Goal: Transaction & Acquisition: Purchase product/service

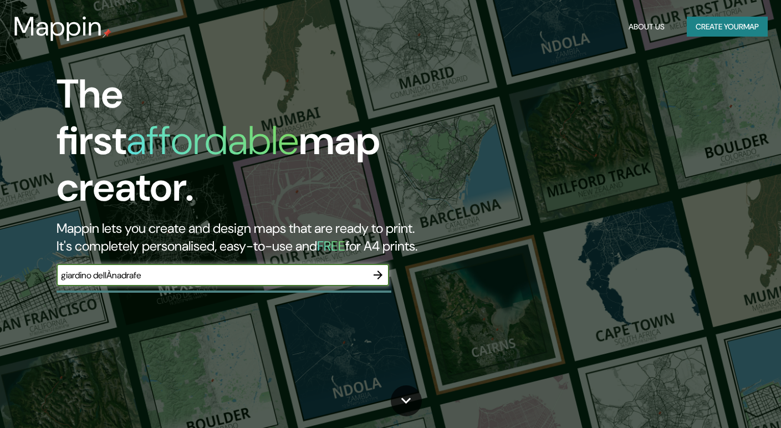
type input "giardino dellÀnadrafe"
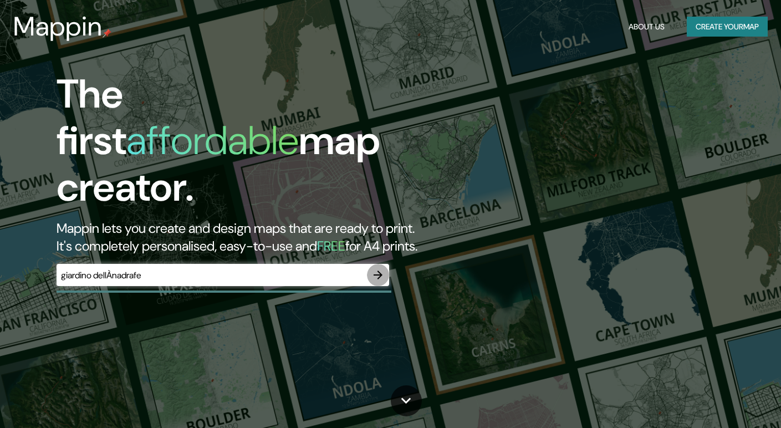
click at [378, 268] on icon "button" at bounding box center [377, 274] width 13 height 13
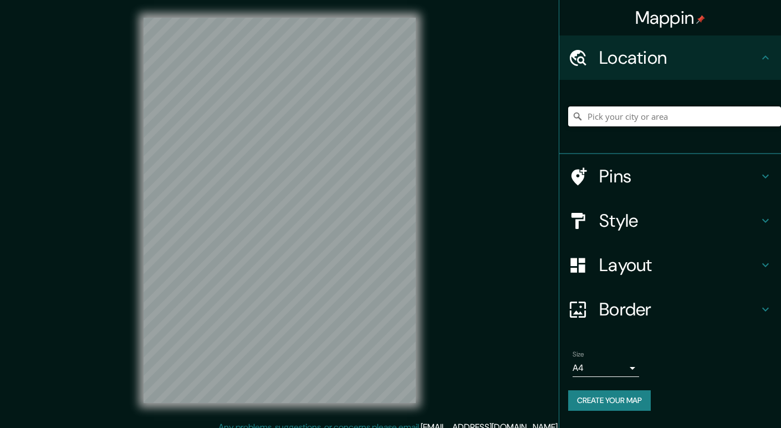
click at [683, 115] on input "Pick your city or area" at bounding box center [674, 116] width 213 height 20
click at [692, 127] on div "torin" at bounding box center [674, 116] width 213 height 55
click at [712, 122] on input "torin" at bounding box center [674, 116] width 213 height 20
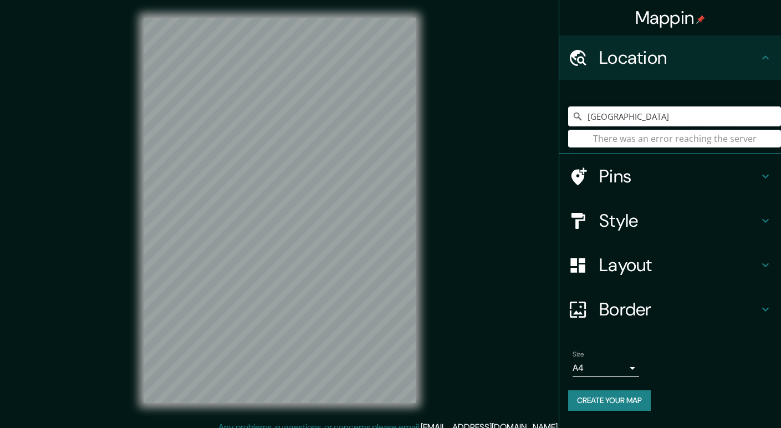
type input "[GEOGRAPHIC_DATA]"
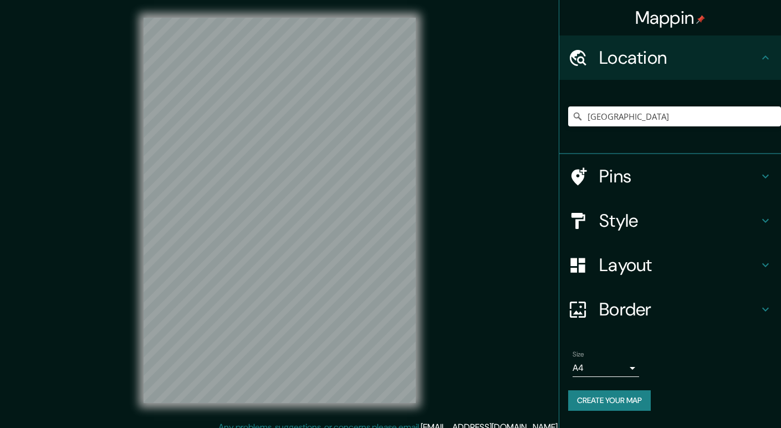
click at [622, 142] on div "torino There was an error reaching the server" at bounding box center [674, 116] width 213 height 55
click at [625, 119] on input "torino" at bounding box center [674, 116] width 213 height 20
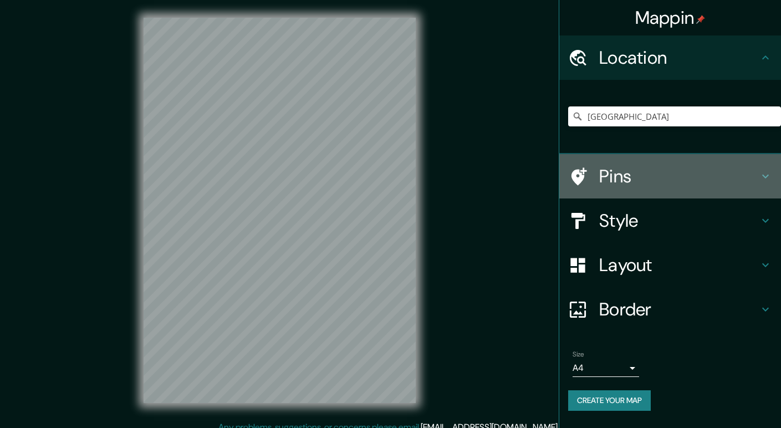
click at [655, 171] on h4 "Pins" at bounding box center [679, 176] width 160 height 22
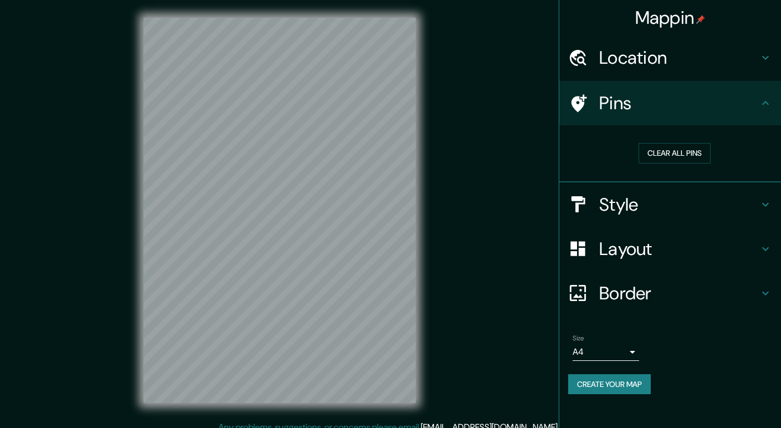
click at [673, 213] on h4 "Style" at bounding box center [679, 204] width 160 height 22
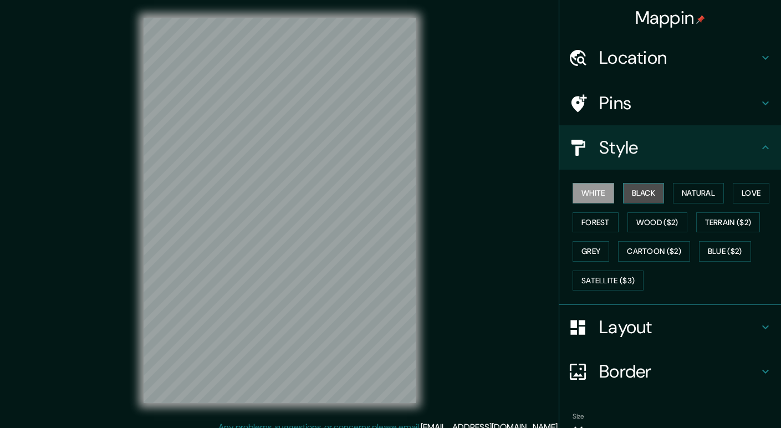
click at [643, 195] on button "Black" at bounding box center [644, 193] width 42 height 21
click at [633, 208] on div "White Black Natural Love Forest Wood ($2) Terrain ($2) Grey Cartoon ($2) Blue (…" at bounding box center [674, 236] width 213 height 116
click at [634, 198] on button "Black" at bounding box center [644, 193] width 42 height 21
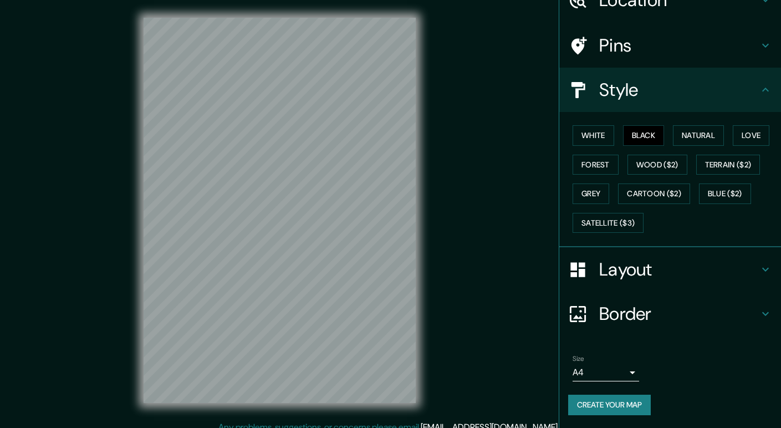
scroll to position [11, 0]
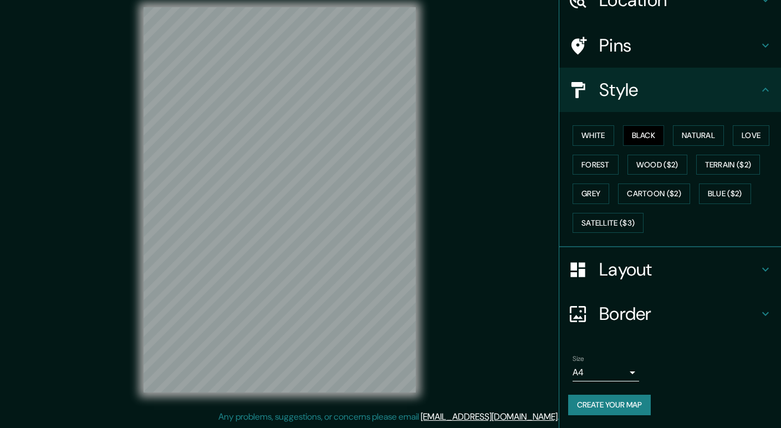
click at [722, 268] on h4 "Layout" at bounding box center [679, 269] width 160 height 22
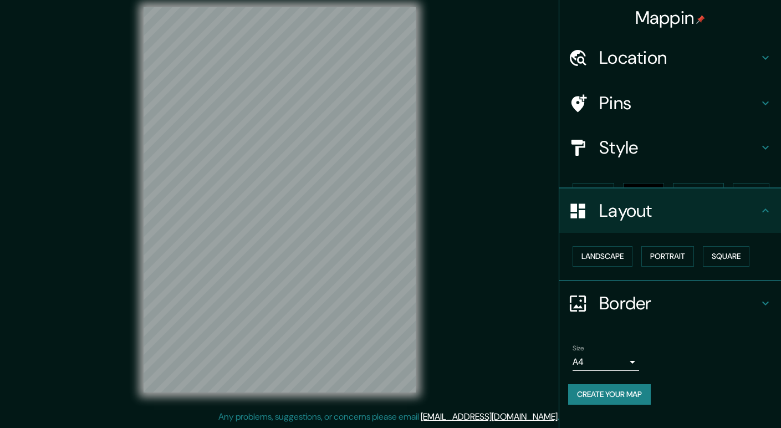
scroll to position [0, 0]
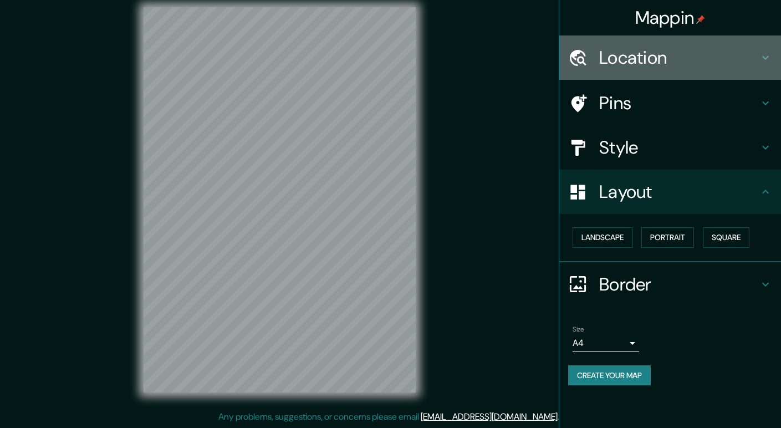
click at [721, 60] on h4 "Location" at bounding box center [679, 58] width 160 height 22
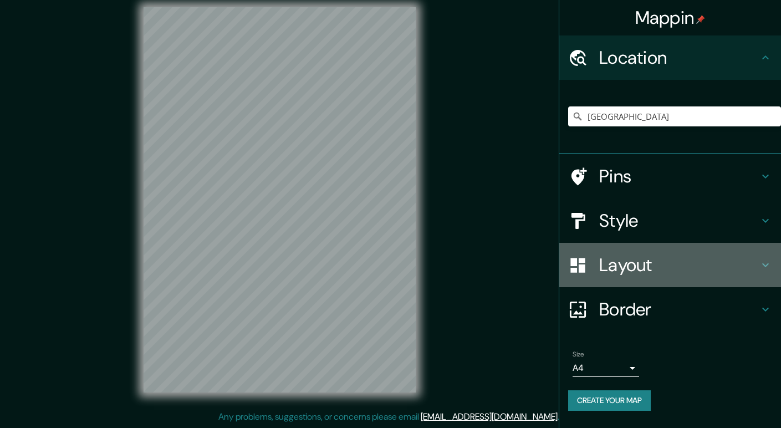
click at [684, 273] on h4 "Layout" at bounding box center [679, 265] width 160 height 22
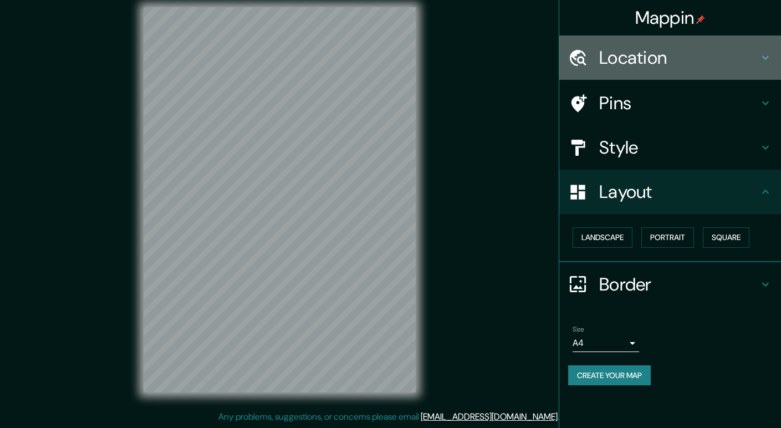
click at [708, 58] on h4 "Location" at bounding box center [679, 58] width 160 height 22
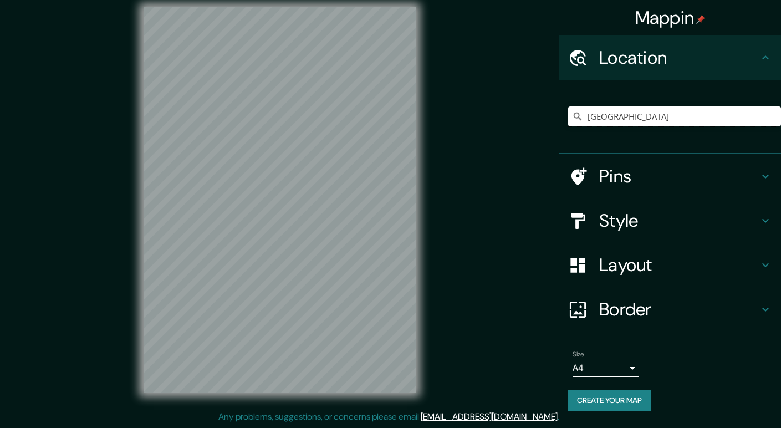
click at [632, 119] on input "torino" at bounding box center [674, 116] width 213 height 20
click at [578, 121] on icon at bounding box center [577, 116] width 11 height 11
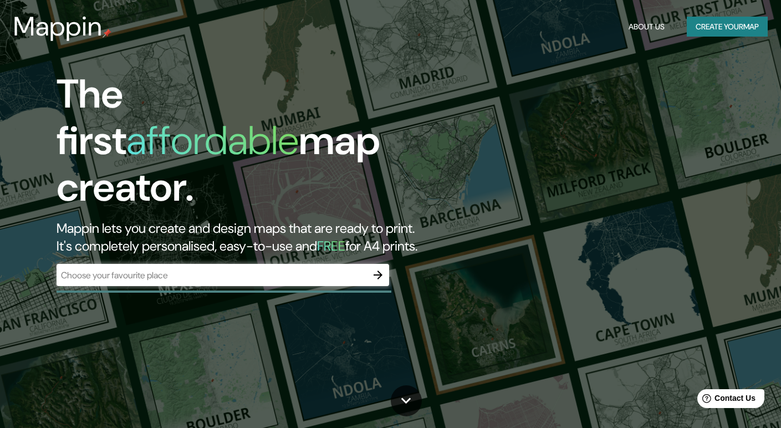
click at [310, 264] on div "​" at bounding box center [223, 275] width 333 height 22
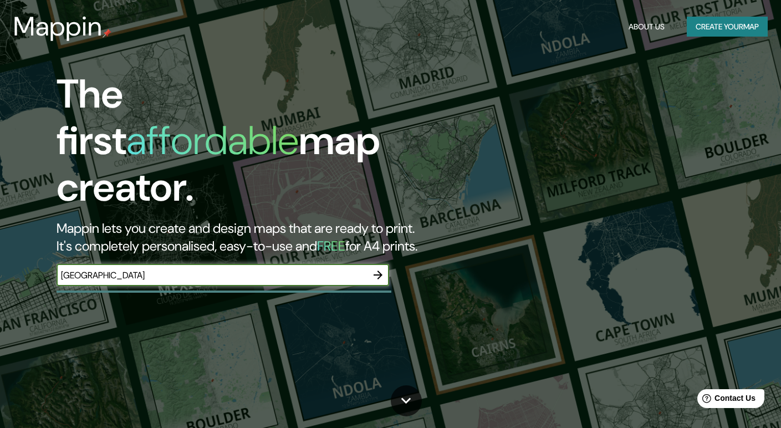
type input "[GEOGRAPHIC_DATA]"
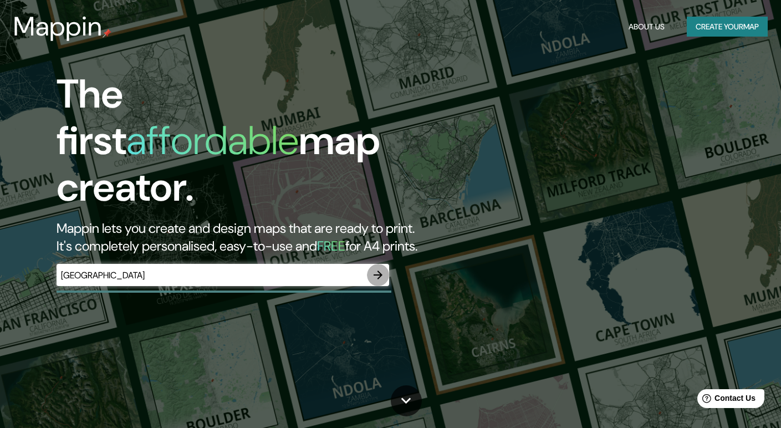
click at [383, 268] on icon "button" at bounding box center [377, 274] width 13 height 13
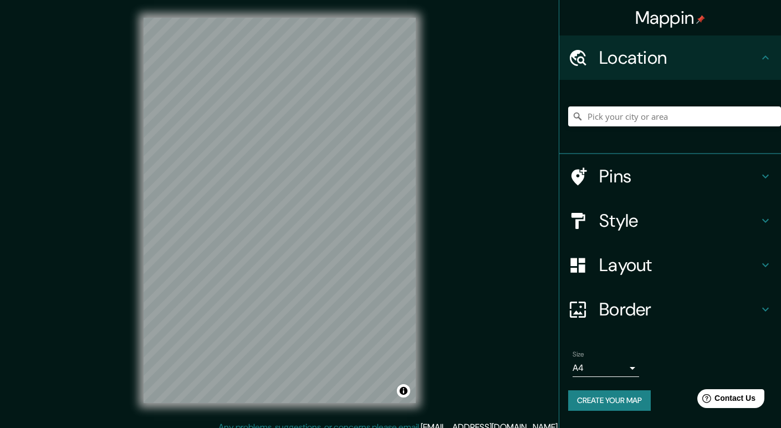
click at [744, 214] on h4 "Style" at bounding box center [679, 221] width 160 height 22
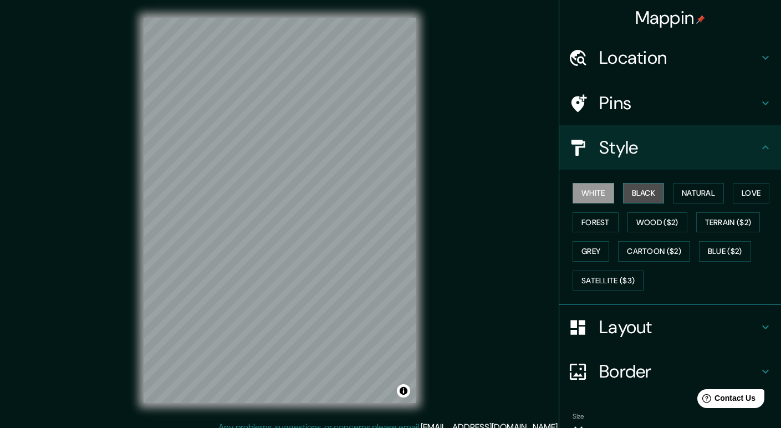
click at [642, 192] on button "Black" at bounding box center [644, 193] width 42 height 21
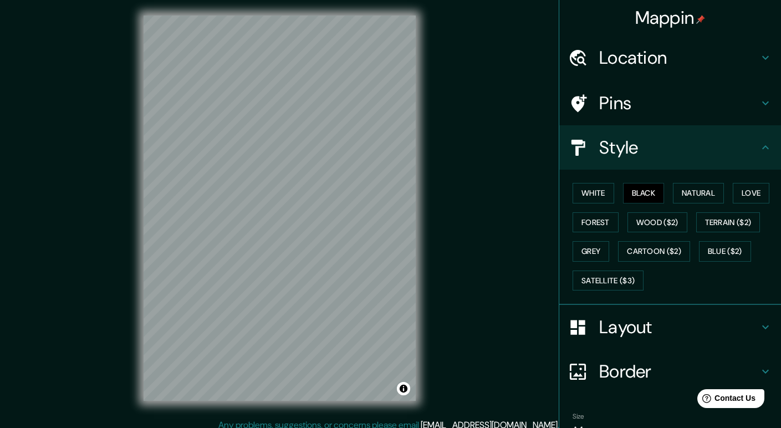
click at [140, 265] on div "© Mapbox © OpenStreetMap Improve this map" at bounding box center [280, 208] width 308 height 421
click at [576, 192] on button "White" at bounding box center [594, 193] width 42 height 21
click at [636, 194] on button "Black" at bounding box center [644, 193] width 42 height 21
click at [589, 251] on button "Grey" at bounding box center [591, 251] width 37 height 21
click at [610, 279] on button "Satellite ($3)" at bounding box center [608, 280] width 71 height 21
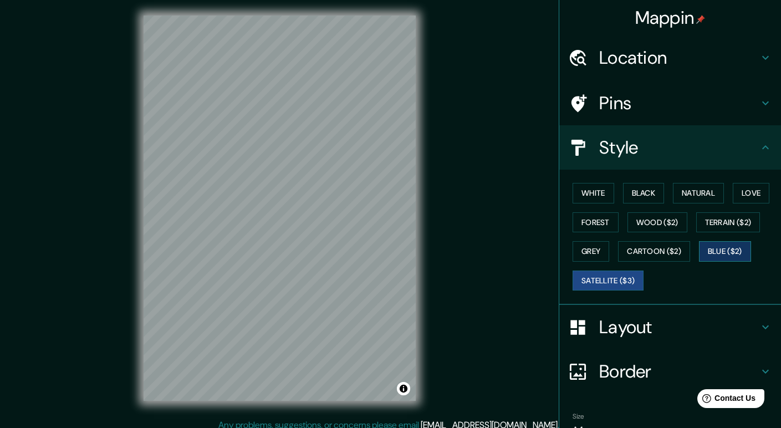
click at [714, 249] on button "Blue ($2)" at bounding box center [725, 251] width 52 height 21
click at [635, 218] on button "Wood ($2)" at bounding box center [657, 222] width 60 height 21
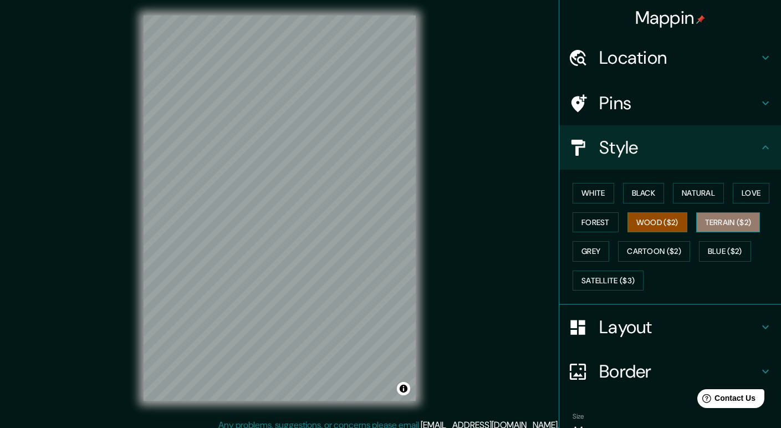
click at [726, 219] on button "Terrain ($2)" at bounding box center [728, 222] width 64 height 21
click at [651, 196] on button "Black" at bounding box center [644, 193] width 42 height 21
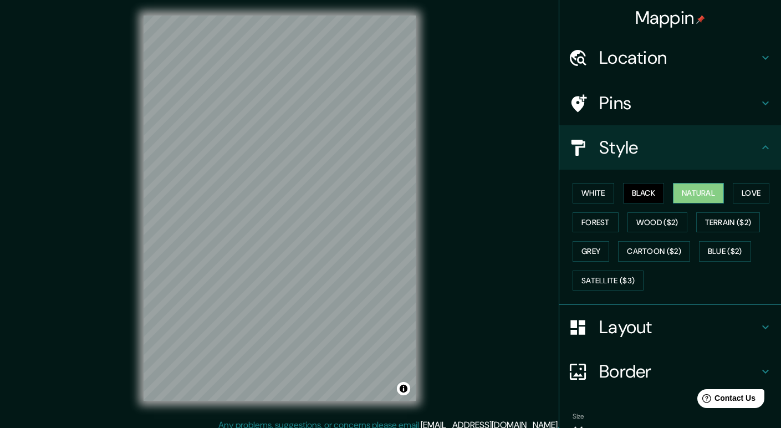
click at [683, 193] on button "Natural" at bounding box center [698, 193] width 51 height 21
click at [628, 192] on button "Black" at bounding box center [644, 193] width 42 height 21
click at [650, 72] on div "Location" at bounding box center [670, 57] width 222 height 44
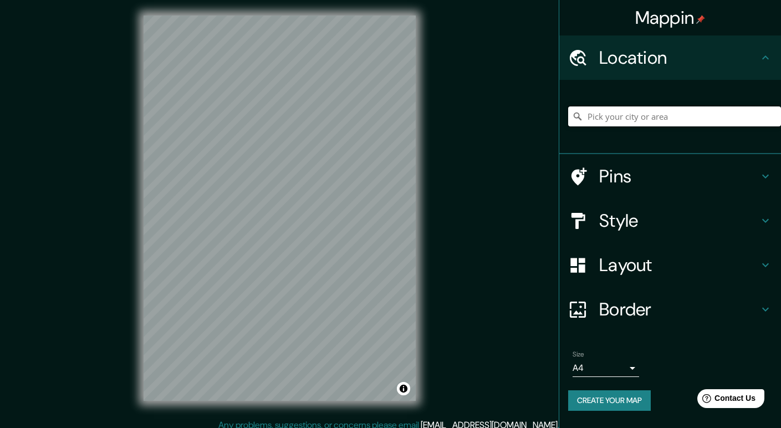
click at [633, 116] on input "Pick your city or area" at bounding box center [674, 116] width 213 height 20
click at [775, 121] on input "Via Dell' Archivio Di Stato, 00144 Roma Ciudad metropolitana de Roma Capital, I…" at bounding box center [674, 116] width 213 height 20
type input "Via Dell' Archivio Di Stato, 00144 Roma Ciudad metropolitana de Roma Capital, I…"
click at [770, 117] on icon "Clear" at bounding box center [772, 116] width 9 height 9
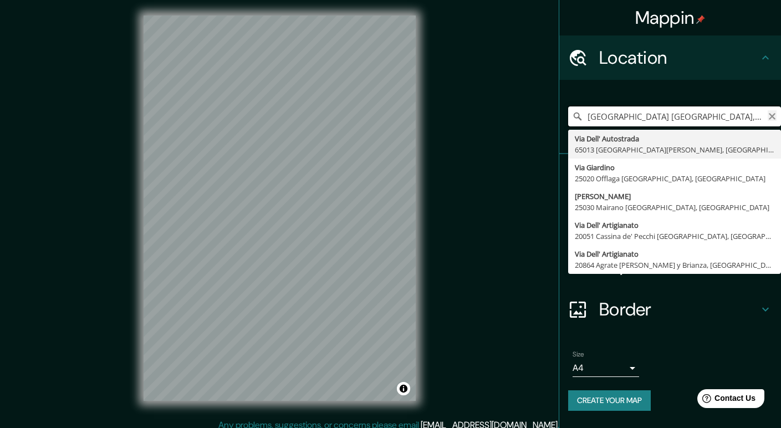
type input "Via Giardino Dell Concordia, 90146 Palermo Ciudad Metropolitana de Palermo, Ita…"
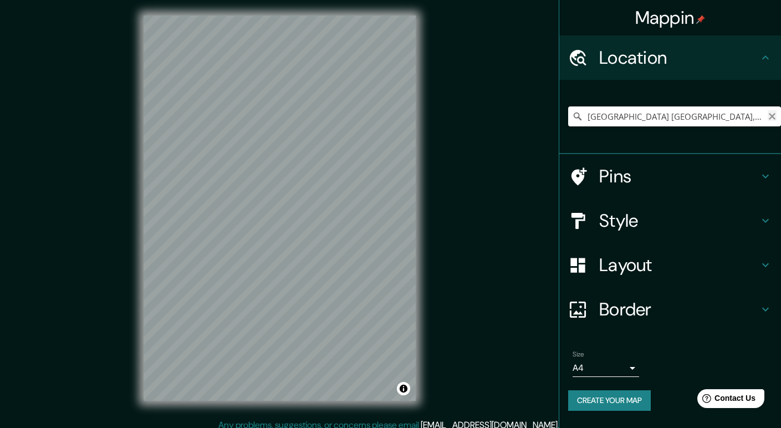
click at [774, 116] on icon "Clear" at bounding box center [772, 116] width 9 height 9
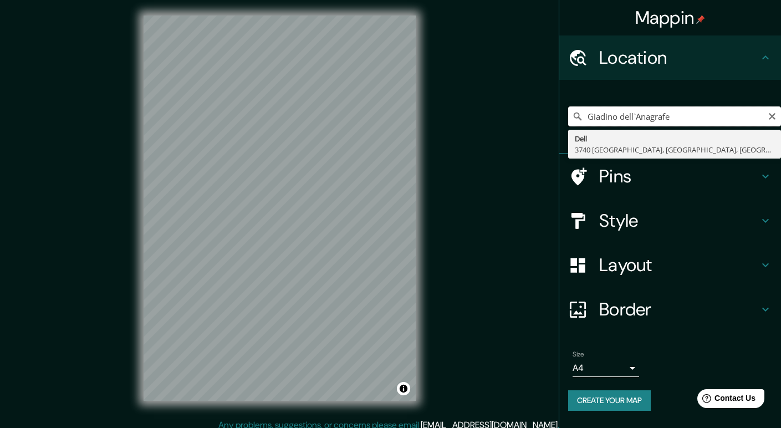
click at [637, 118] on input "Giadino dell`Anagrafe" at bounding box center [674, 116] width 213 height 20
type input "Giadino dell Anagrafe"
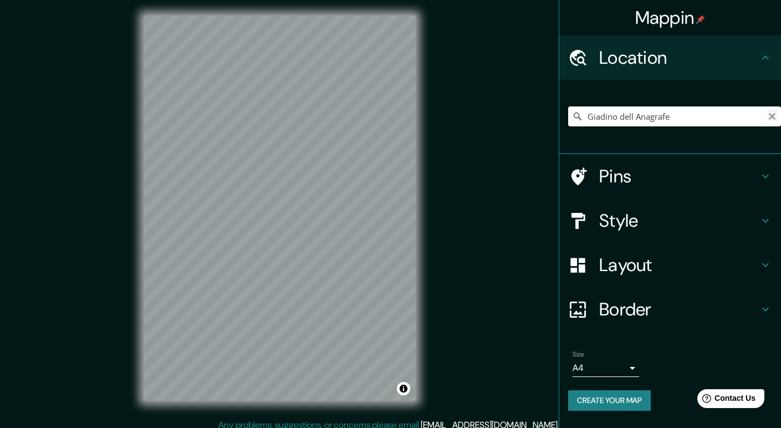
click at [772, 116] on icon "Clear" at bounding box center [772, 116] width 7 height 7
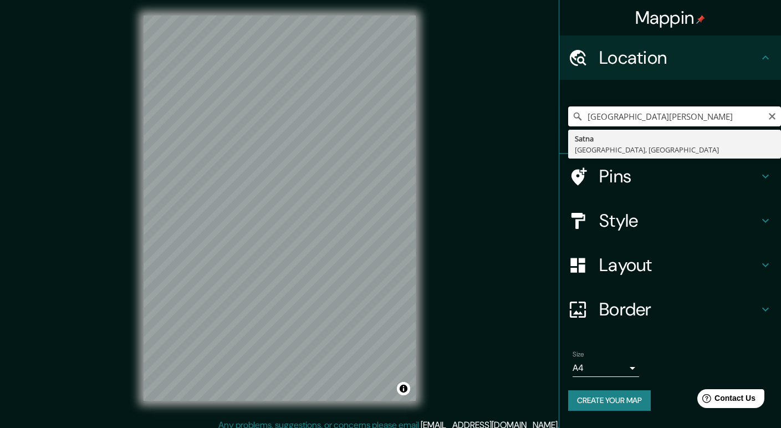
scroll to position [0, 0]
type input "b"
type input "santuario de la cosolata"
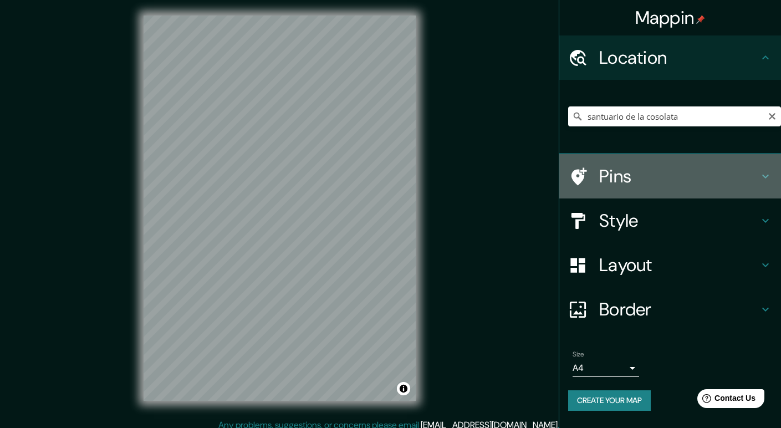
click at [633, 161] on div "Pins" at bounding box center [670, 176] width 222 height 44
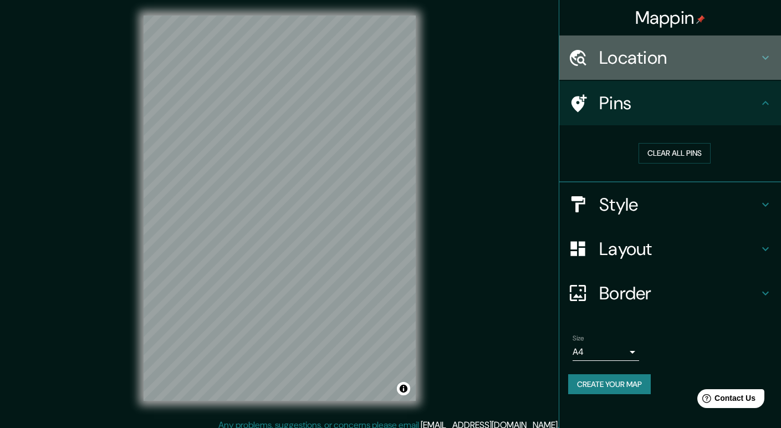
click at [687, 68] on h4 "Location" at bounding box center [679, 58] width 160 height 22
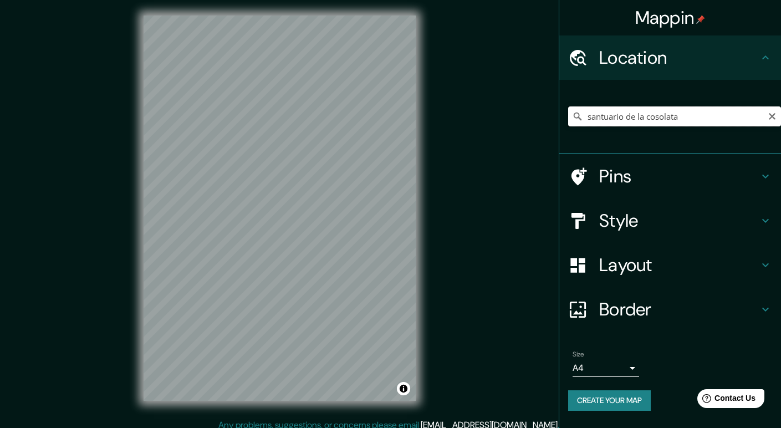
click at [679, 111] on input "santuario de la cosolata" at bounding box center [674, 116] width 213 height 20
click at [775, 115] on icon "Clear" at bounding box center [772, 116] width 9 height 9
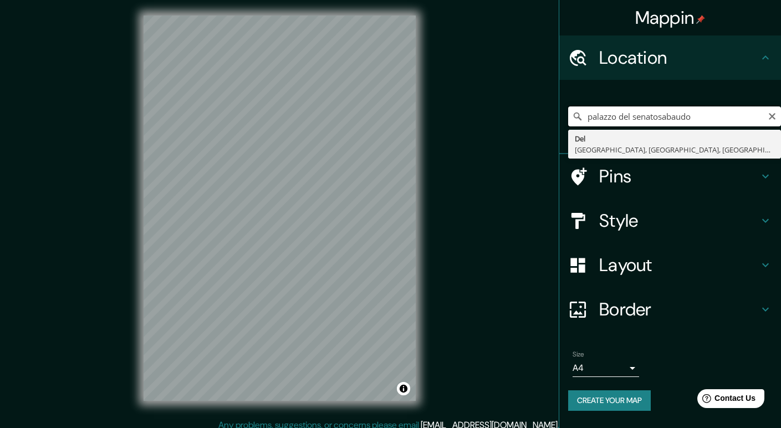
click at [661, 115] on input "palazzo del senatosabaudo" at bounding box center [674, 116] width 213 height 20
drag, startPoint x: 637, startPoint y: 118, endPoint x: 566, endPoint y: 104, distance: 71.6
click at [566, 104] on div "palazzo del senato sabaudo Via Del Senato 53036 Poggibonsi Siena, Italia" at bounding box center [670, 117] width 222 height 74
click at [709, 120] on input "senato sabaudo" at bounding box center [674, 116] width 213 height 20
type input "senato sabaudo, torino"
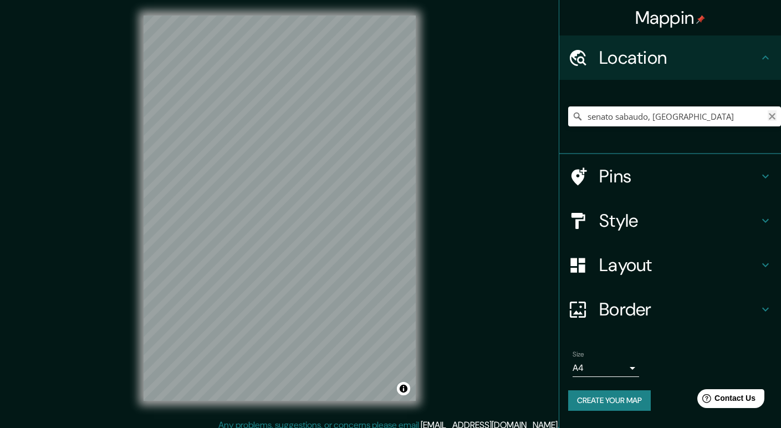
click at [769, 120] on icon "Clear" at bounding box center [772, 116] width 9 height 9
click at [769, 120] on input "Pick your city or area" at bounding box center [674, 116] width 213 height 20
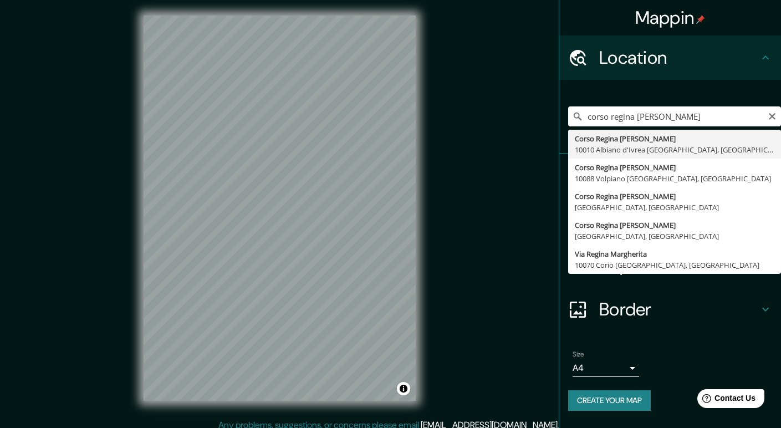
type input "Corso Regina Margherita, 10010 Albiano d'Ivrea Ciudad metropolitana de Turín, I…"
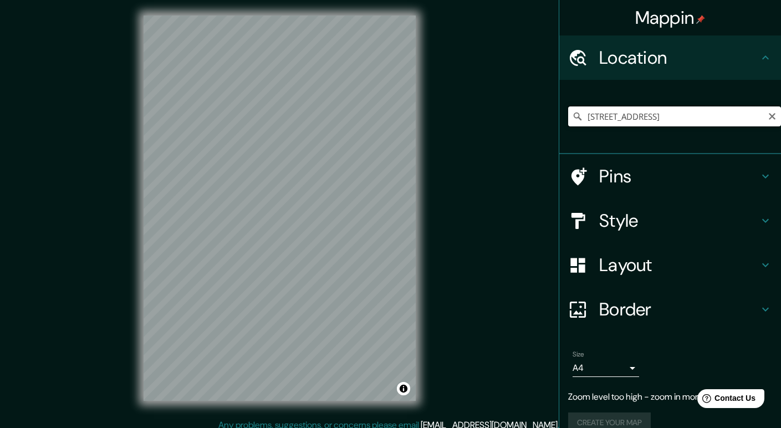
click at [681, 116] on input "Corso Regina Margherita, 10010 Albiano d'Ivrea Ciudad metropolitana de Turín, I…" at bounding box center [674, 116] width 213 height 20
click at [768, 120] on icon "Clear" at bounding box center [772, 116] width 9 height 9
click at [721, 114] on input "Torino di Sangro, Chieti, Italia" at bounding box center [674, 116] width 213 height 20
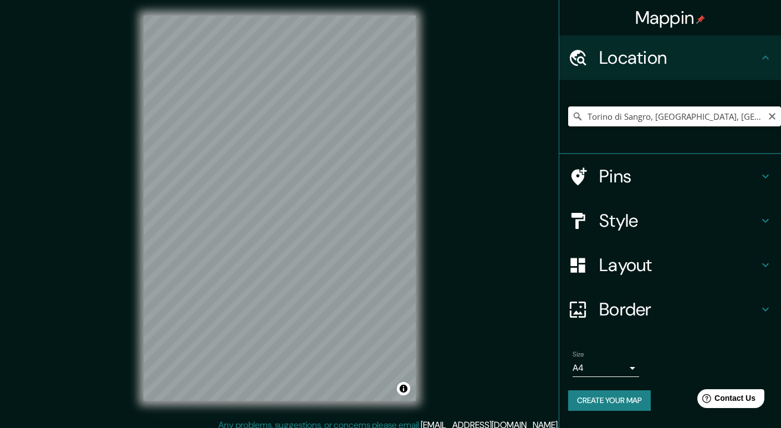
click at [772, 122] on input "Torino di Sangro, Chieti, Italia" at bounding box center [674, 116] width 213 height 20
type input "Torino di Sangro, Chieti, Italia"
click at [773, 111] on button "Clear" at bounding box center [772, 115] width 9 height 11
type input "r"
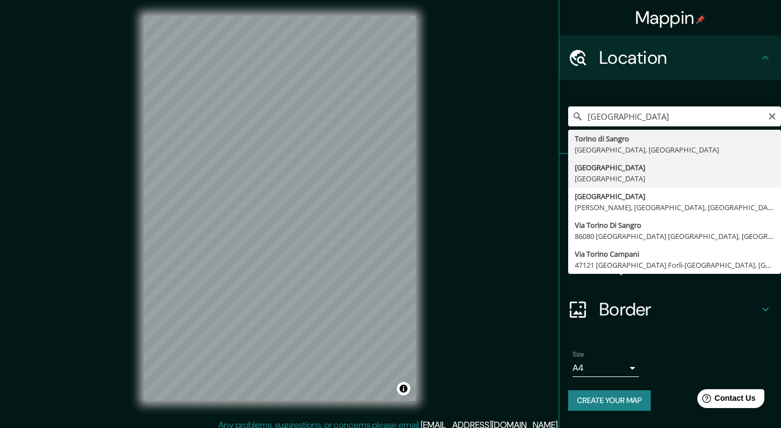
type input "Ciudad metropolitana de Turín, Italia"
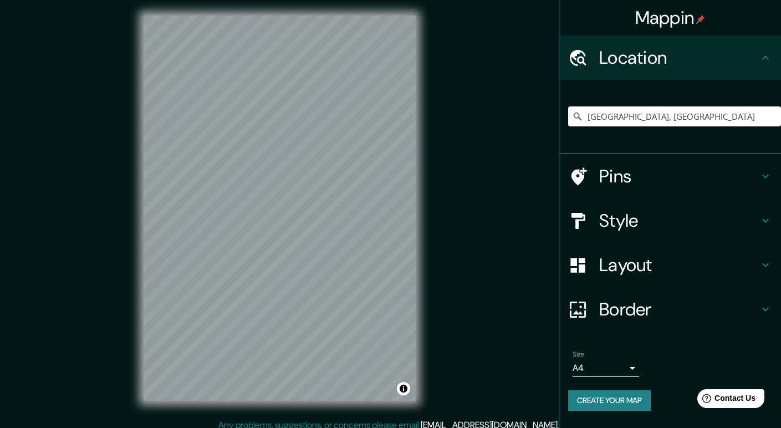
click at [633, 369] on body "Mappin Location Ciudad metropolitana de Turín, Italia Pins Style Layout Border …" at bounding box center [390, 212] width 781 height 428
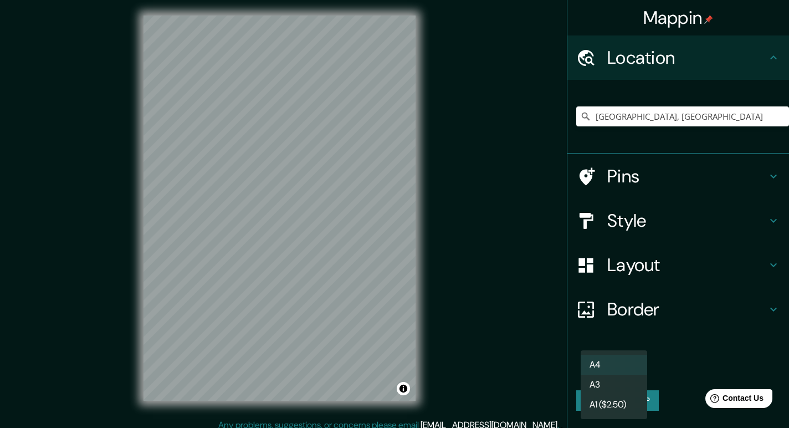
click at [625, 383] on li "A3" at bounding box center [614, 385] width 67 height 20
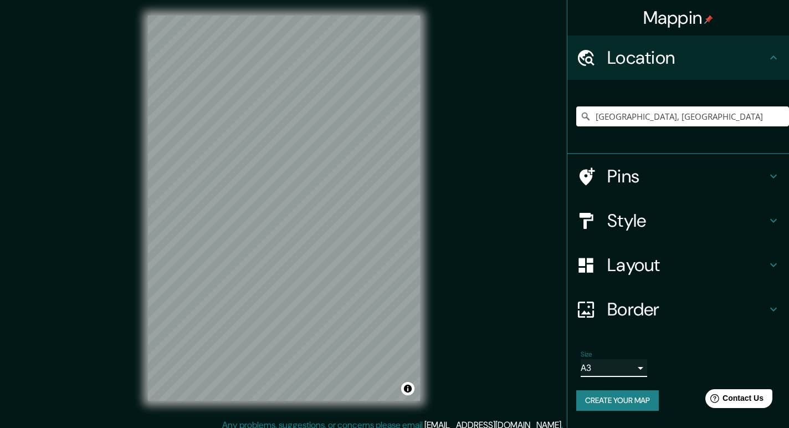
type input "a4"
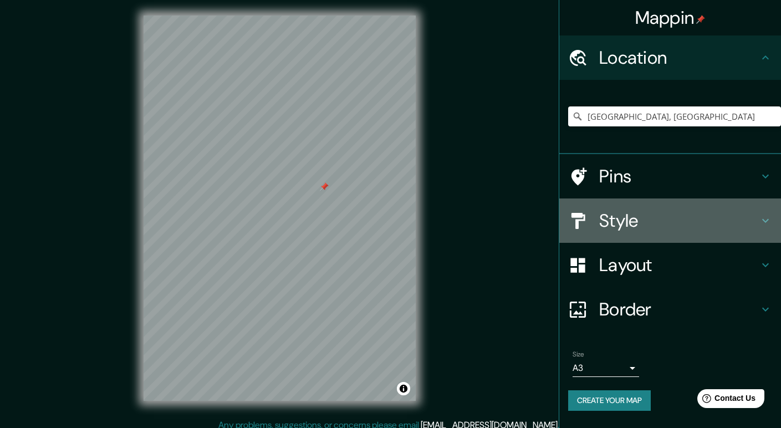
click at [740, 222] on h4 "Style" at bounding box center [679, 221] width 160 height 22
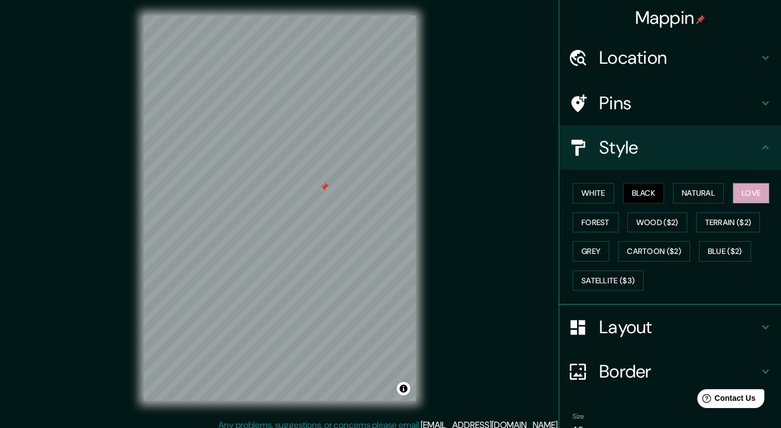
click at [748, 192] on button "Love" at bounding box center [751, 193] width 37 height 21
click at [589, 192] on button "White" at bounding box center [594, 193] width 42 height 21
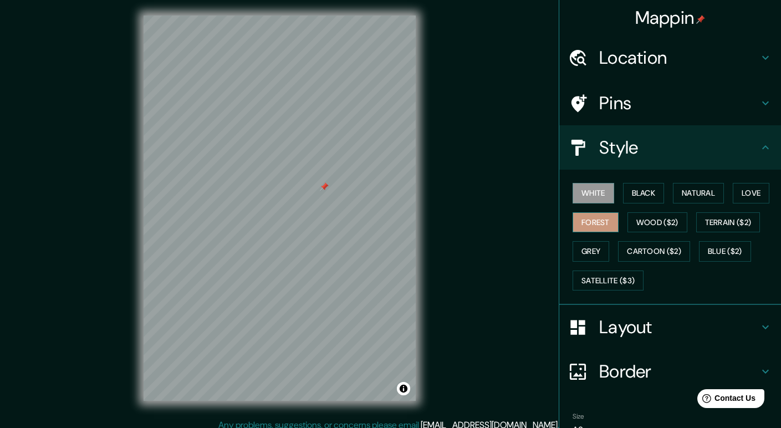
click at [589, 215] on button "Forest" at bounding box center [596, 222] width 46 height 21
click at [589, 245] on button "Grey" at bounding box center [591, 251] width 37 height 21
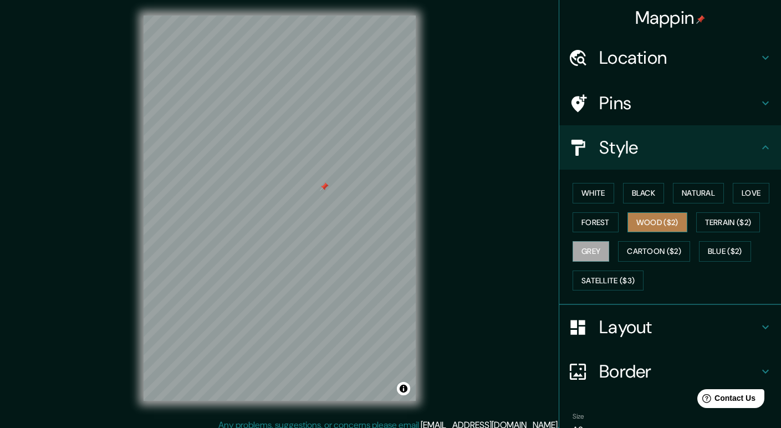
click at [634, 226] on button "Wood ($2)" at bounding box center [657, 222] width 60 height 21
click at [644, 203] on div "White Black Natural Love Forest Wood ($2) Terrain ($2) Grey Cartoon ($2) Blue (…" at bounding box center [674, 236] width 213 height 116
click at [635, 193] on button "Black" at bounding box center [644, 193] width 42 height 21
click at [629, 331] on h4 "Layout" at bounding box center [679, 327] width 160 height 22
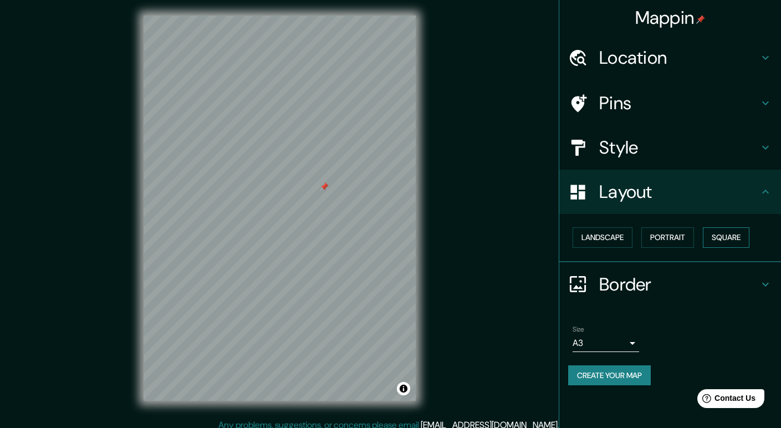
click at [724, 236] on button "Square" at bounding box center [726, 237] width 47 height 21
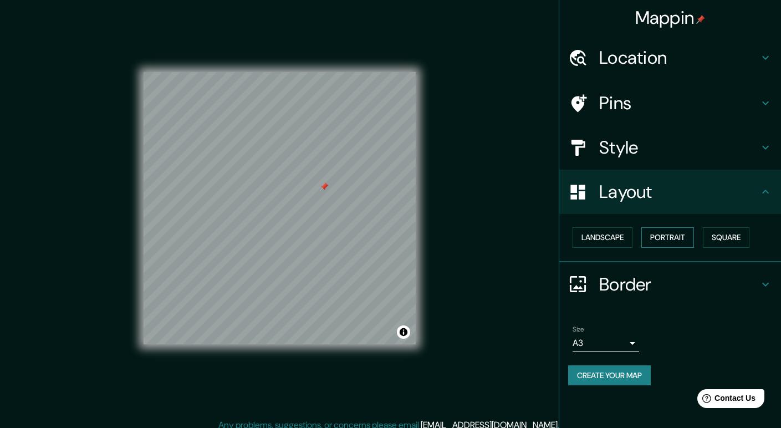
click at [677, 231] on button "Portrait" at bounding box center [667, 237] width 53 height 21
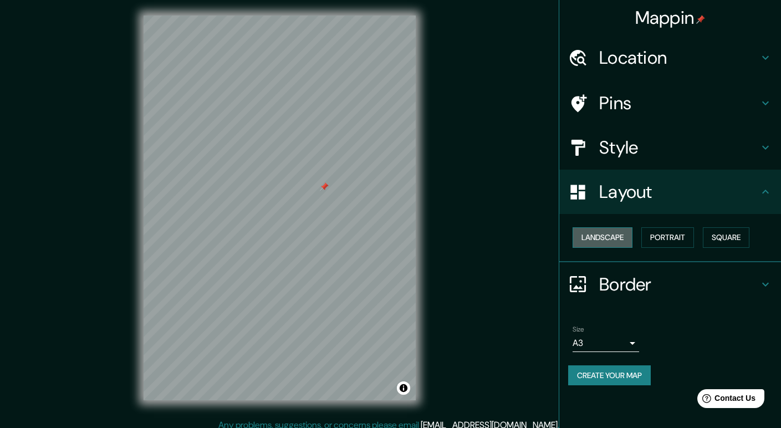
click at [612, 243] on button "Landscape" at bounding box center [603, 237] width 60 height 21
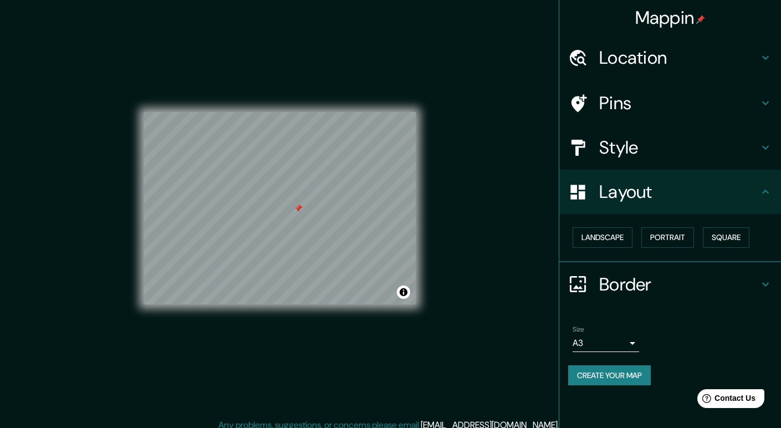
click at [515, 317] on div "Mappin Location Ciudad metropolitana de Turín, Italia Pins Style Layout Landsca…" at bounding box center [390, 217] width 781 height 438
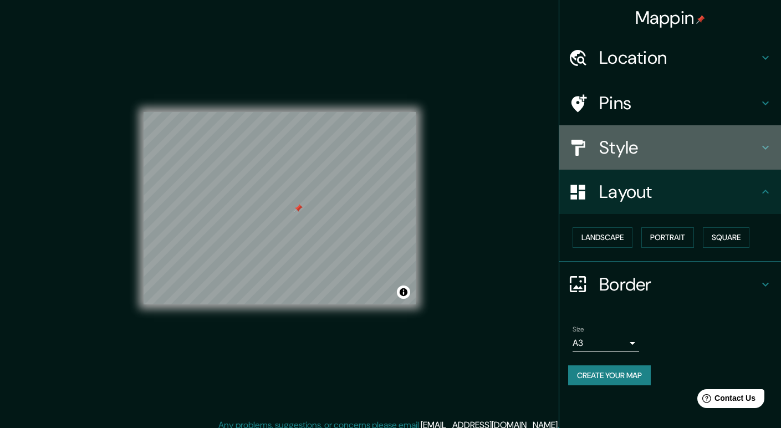
click at [668, 128] on div "Style" at bounding box center [670, 147] width 222 height 44
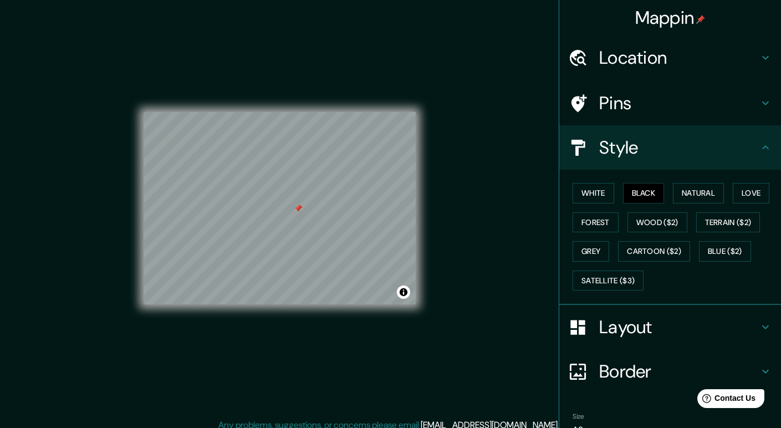
click at [636, 180] on div "White Black Natural Love Forest Wood ($2) Terrain ($2) Grey Cartoon ($2) Blue (…" at bounding box center [674, 236] width 213 height 116
click at [588, 197] on button "White" at bounding box center [594, 193] width 42 height 21
click at [639, 192] on button "Black" at bounding box center [644, 193] width 42 height 21
click at [693, 191] on button "Natural" at bounding box center [698, 193] width 51 height 21
click at [723, 197] on div "White Black Natural Love Forest Wood ($2) Terrain ($2) Grey Cartoon ($2) Blue (…" at bounding box center [674, 236] width 213 height 116
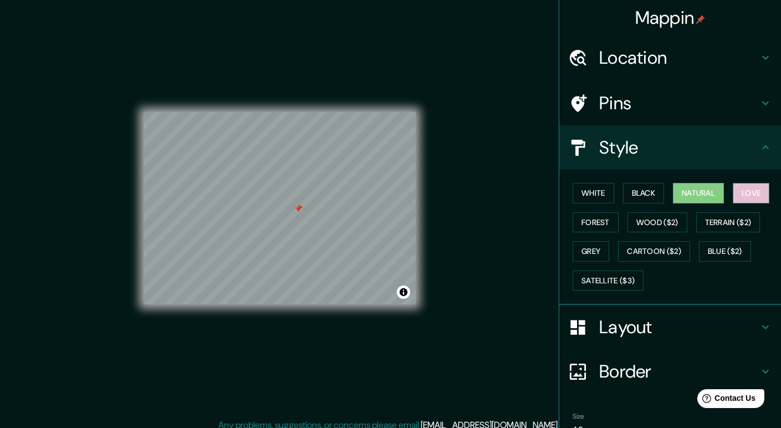
click at [739, 197] on button "Love" at bounding box center [751, 193] width 37 height 21
click at [586, 229] on button "Forest" at bounding box center [596, 222] width 46 height 21
click at [746, 188] on button "Love" at bounding box center [751, 193] width 37 height 21
click at [638, 235] on div "White Black Natural Love Forest Wood ($2) Terrain ($2) Grey Cartoon ($2) Blue (…" at bounding box center [674, 236] width 213 height 116
click at [691, 196] on button "Natural" at bounding box center [698, 193] width 51 height 21
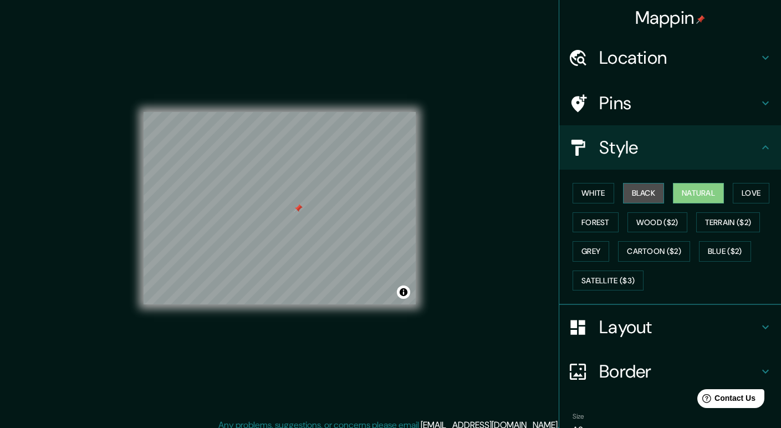
click at [623, 193] on button "Black" at bounding box center [644, 193] width 42 height 21
click at [703, 104] on h4 "Pins" at bounding box center [679, 103] width 160 height 22
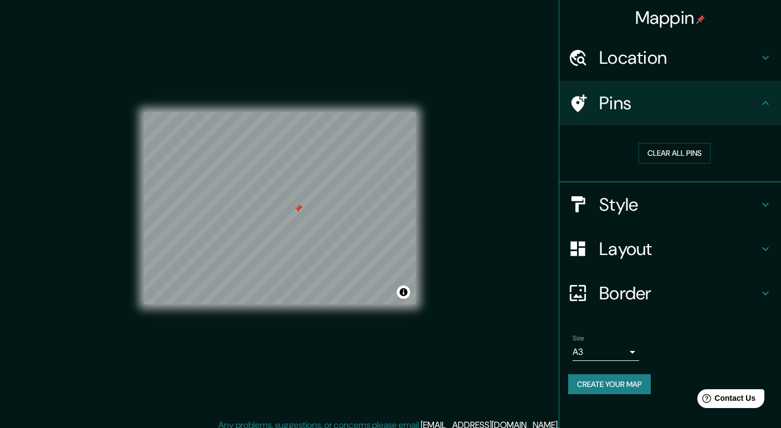
click at [489, 236] on div "Mappin Location Ciudad metropolitana de Turín, Italia Pins Clear all pins Style…" at bounding box center [390, 217] width 781 height 438
click at [685, 161] on button "Clear all pins" at bounding box center [675, 153] width 72 height 21
click at [626, 390] on button "Create your map" at bounding box center [609, 384] width 83 height 21
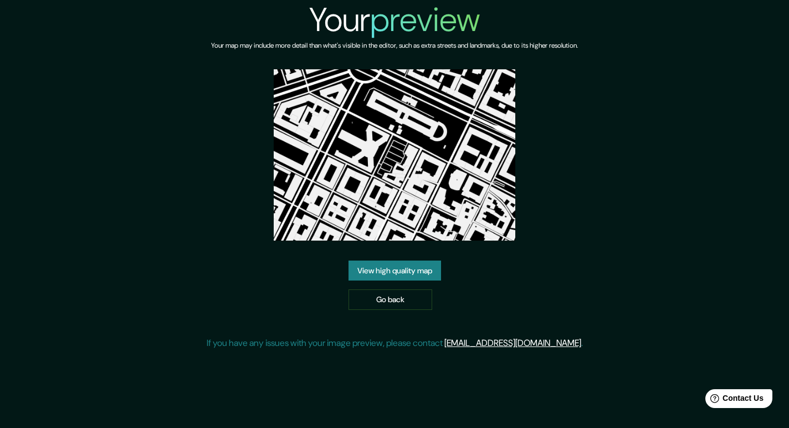
click at [412, 273] on link "View high quality map" at bounding box center [395, 271] width 93 height 21
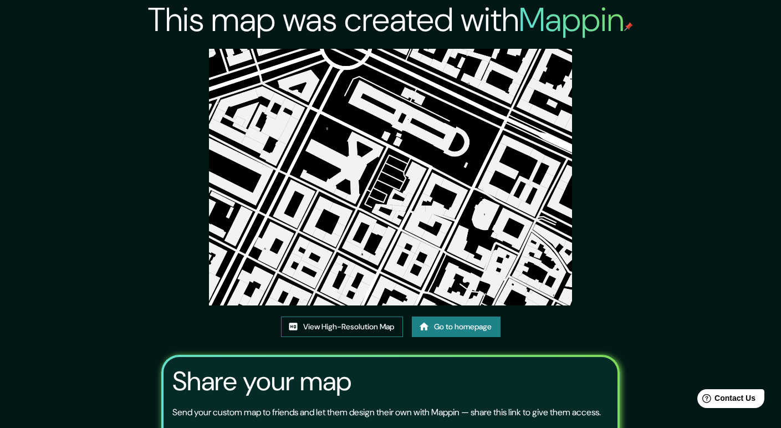
click at [376, 330] on link "View High-Resolution Map" at bounding box center [342, 327] width 122 height 21
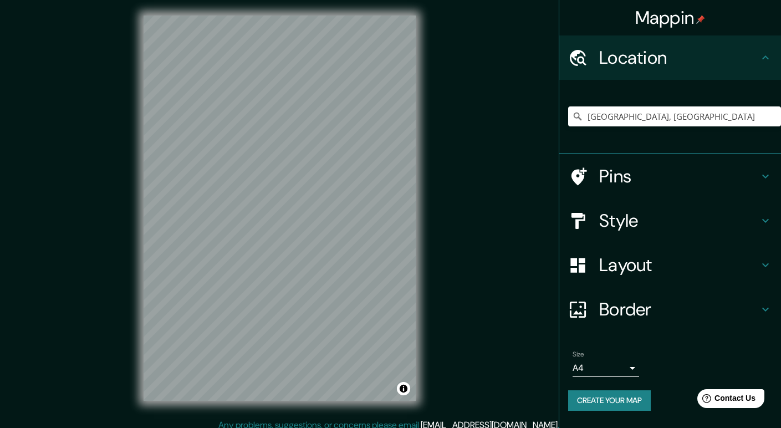
click at [641, 179] on h4 "Pins" at bounding box center [679, 176] width 160 height 22
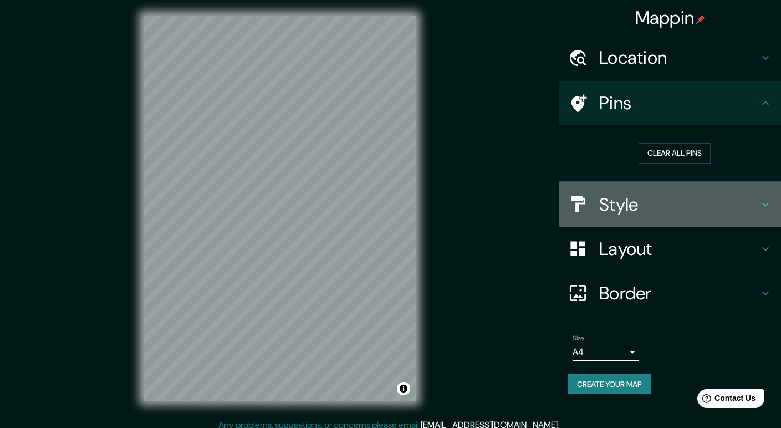
click at [673, 196] on h4 "Style" at bounding box center [679, 204] width 160 height 22
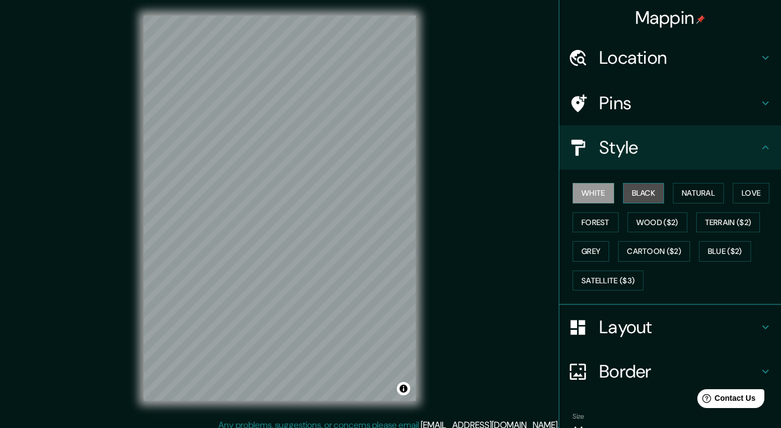
click at [640, 192] on button "Black" at bounding box center [644, 193] width 42 height 21
click at [614, 64] on h4 "Location" at bounding box center [679, 58] width 160 height 22
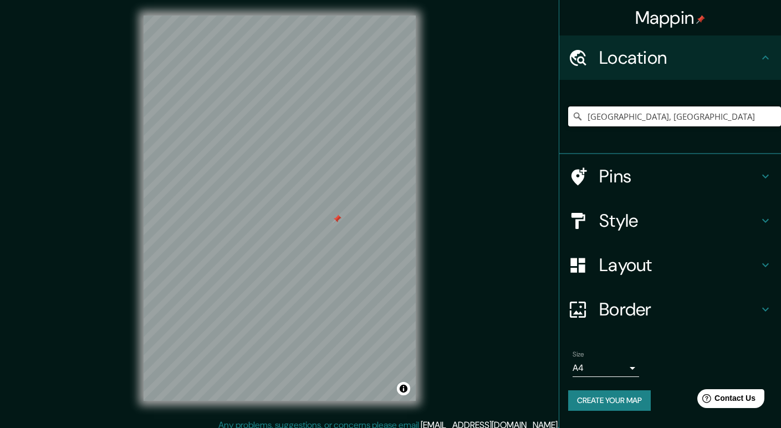
click at [744, 115] on input "[GEOGRAPHIC_DATA], [GEOGRAPHIC_DATA]" at bounding box center [674, 116] width 213 height 20
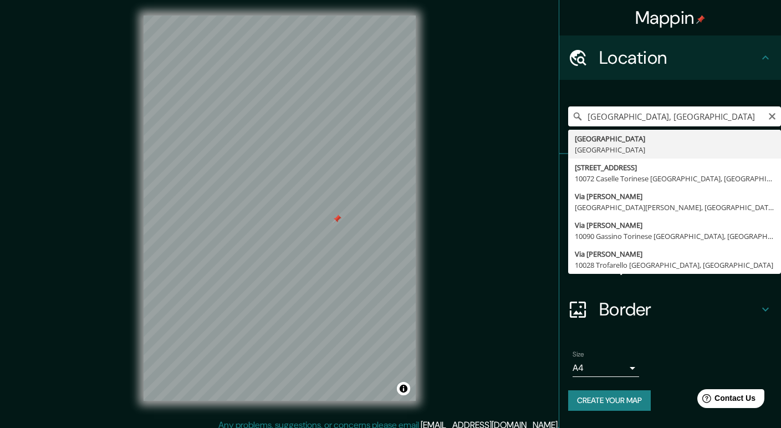
type input "[GEOGRAPHIC_DATA], [GEOGRAPHIC_DATA]"
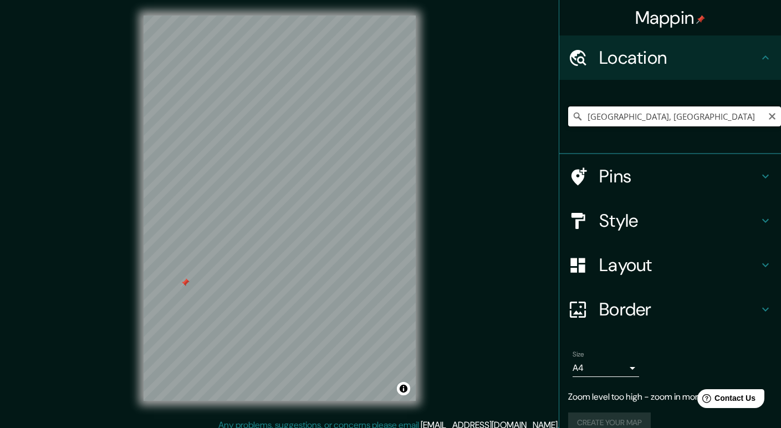
drag, startPoint x: 732, startPoint y: 111, endPoint x: 726, endPoint y: 111, distance: 6.1
click at [729, 111] on input "[GEOGRAPHIC_DATA], [GEOGRAPHIC_DATA]" at bounding box center [674, 116] width 213 height 20
click at [729, 119] on input "[GEOGRAPHIC_DATA], [GEOGRAPHIC_DATA]" at bounding box center [674, 116] width 213 height 20
click at [718, 116] on input "[GEOGRAPHIC_DATA], [GEOGRAPHIC_DATA]" at bounding box center [674, 116] width 213 height 20
click at [774, 114] on icon "Clear" at bounding box center [772, 116] width 7 height 7
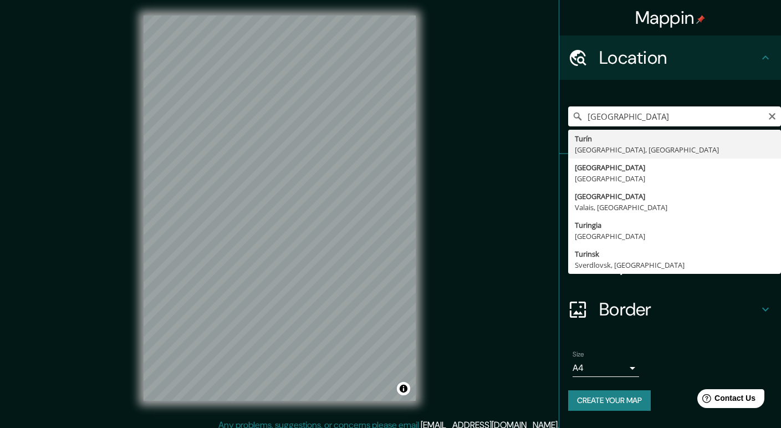
type input "Turín, Ciudad metropolitana de Turín, Italia"
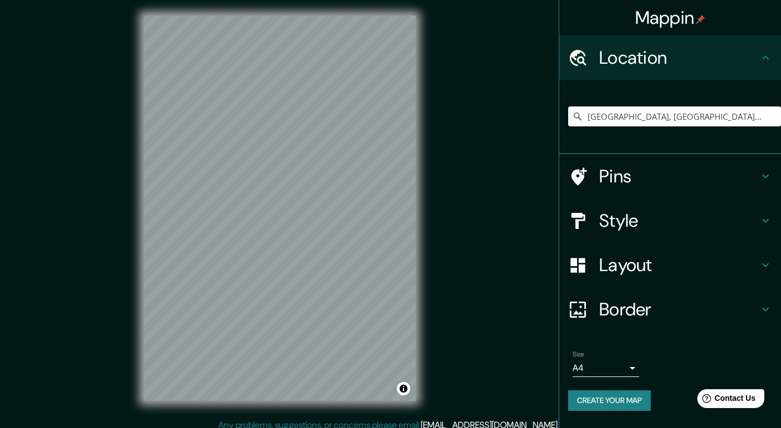
click at [621, 366] on body "Mappin Location Turín, Ciudad metropolitana de Turín, Italia Turín Ciudad metro…" at bounding box center [390, 212] width 781 height 428
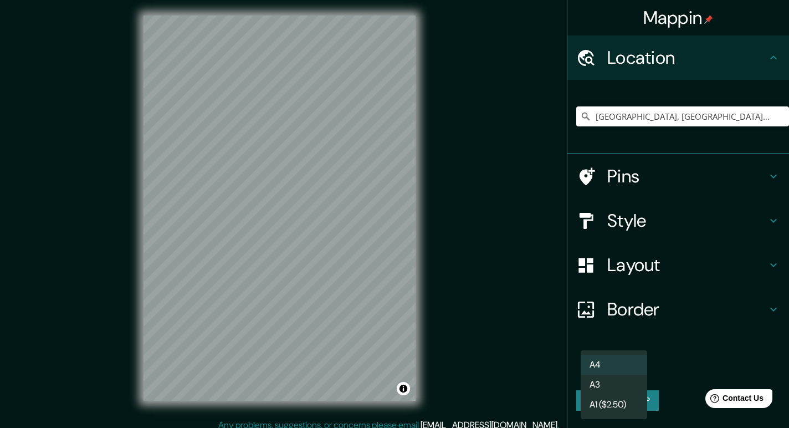
click at [622, 380] on li "A3" at bounding box center [614, 385] width 67 height 20
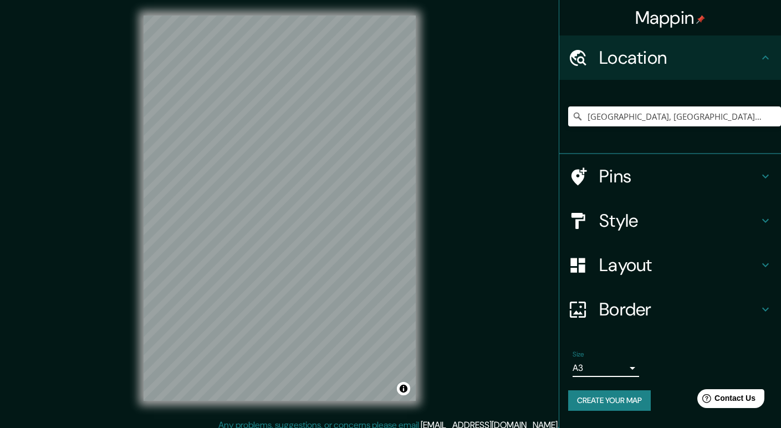
click at [695, 227] on h4 "Style" at bounding box center [679, 221] width 160 height 22
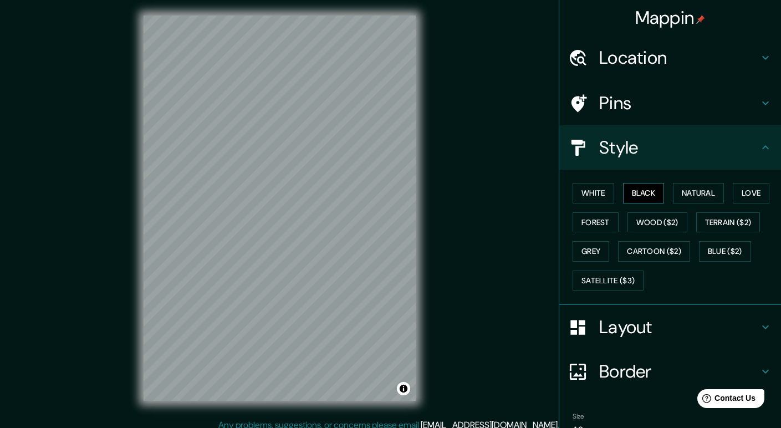
click at [649, 196] on button "Black" at bounding box center [644, 193] width 42 height 21
click at [685, 193] on button "Natural" at bounding box center [698, 193] width 51 height 21
click at [593, 190] on button "White" at bounding box center [594, 193] width 42 height 21
click at [711, 192] on button "Natural" at bounding box center [698, 193] width 51 height 21
click at [742, 192] on button "Love" at bounding box center [751, 193] width 37 height 21
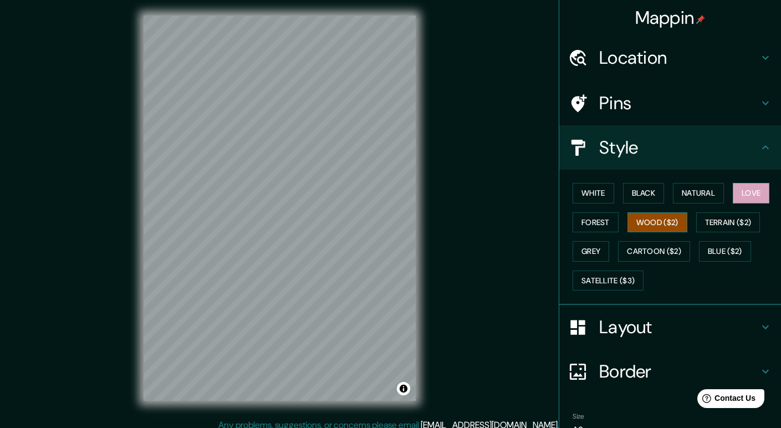
click at [656, 222] on button "Wood ($2)" at bounding box center [657, 222] width 60 height 21
click at [738, 192] on button "Love" at bounding box center [751, 193] width 37 height 21
click at [635, 194] on button "Black" at bounding box center [644, 193] width 42 height 21
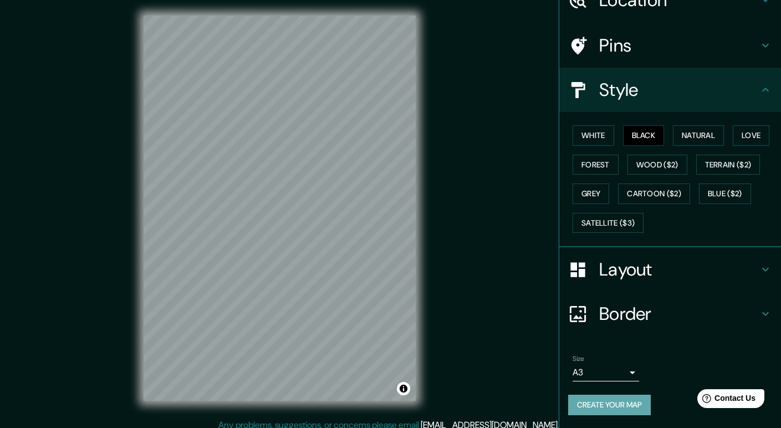
click at [622, 406] on button "Create your map" at bounding box center [609, 405] width 83 height 21
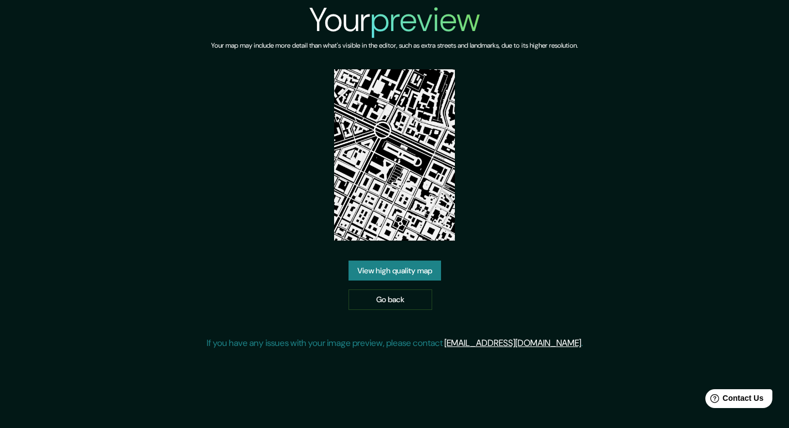
click at [434, 272] on link "View high quality map" at bounding box center [395, 271] width 93 height 21
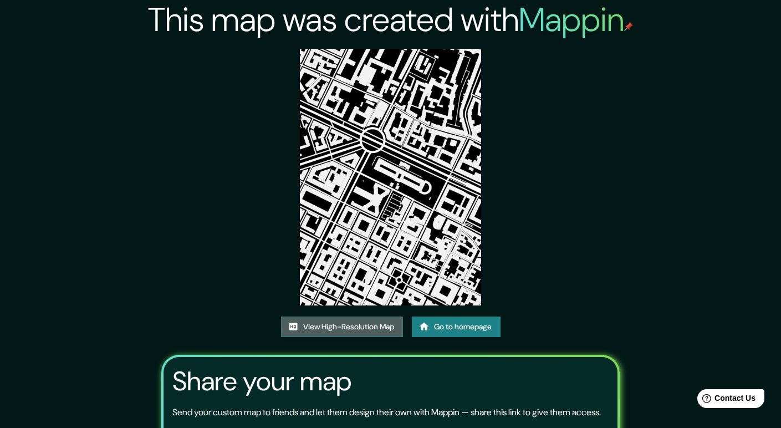
click at [380, 326] on link "View High-Resolution Map" at bounding box center [342, 327] width 122 height 21
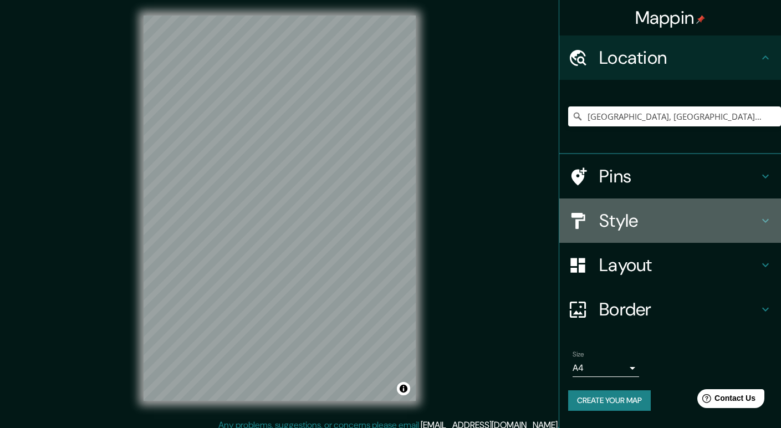
click at [718, 238] on div "Style" at bounding box center [670, 220] width 222 height 44
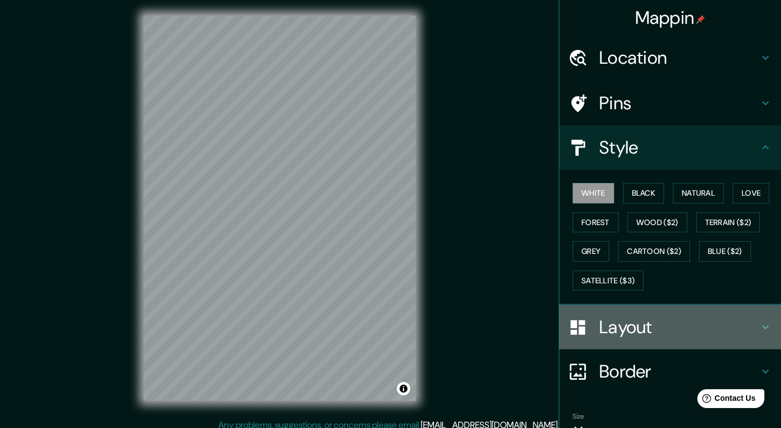
click at [708, 331] on h4 "Layout" at bounding box center [679, 327] width 160 height 22
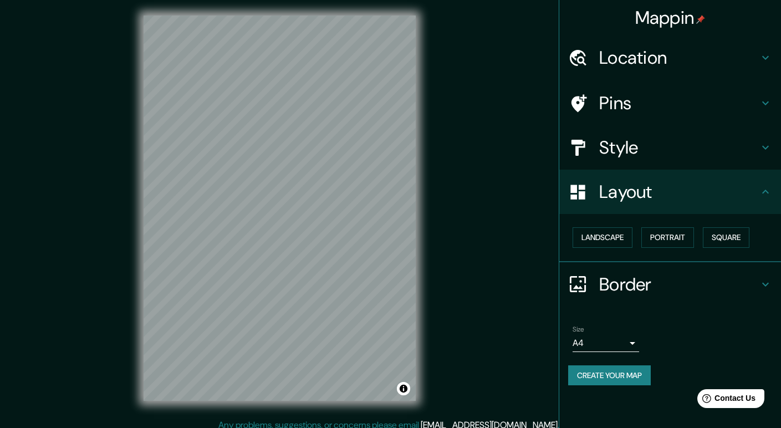
click at [720, 280] on h4 "Border" at bounding box center [679, 284] width 160 height 22
